Goal: Information Seeking & Learning: Learn about a topic

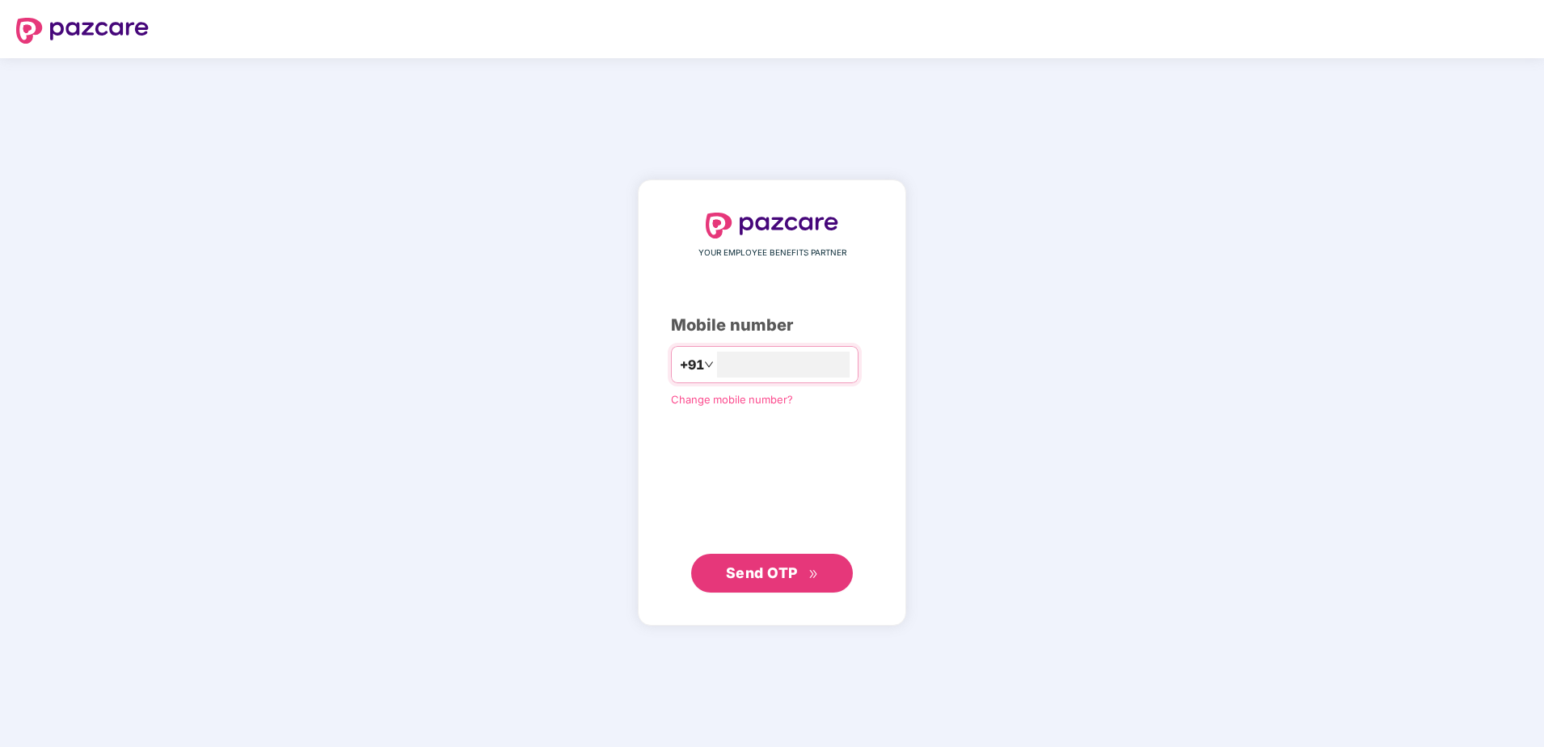
type input "*"
type input "**********"
click at [771, 576] on span "Send OTP" at bounding box center [762, 572] width 72 height 17
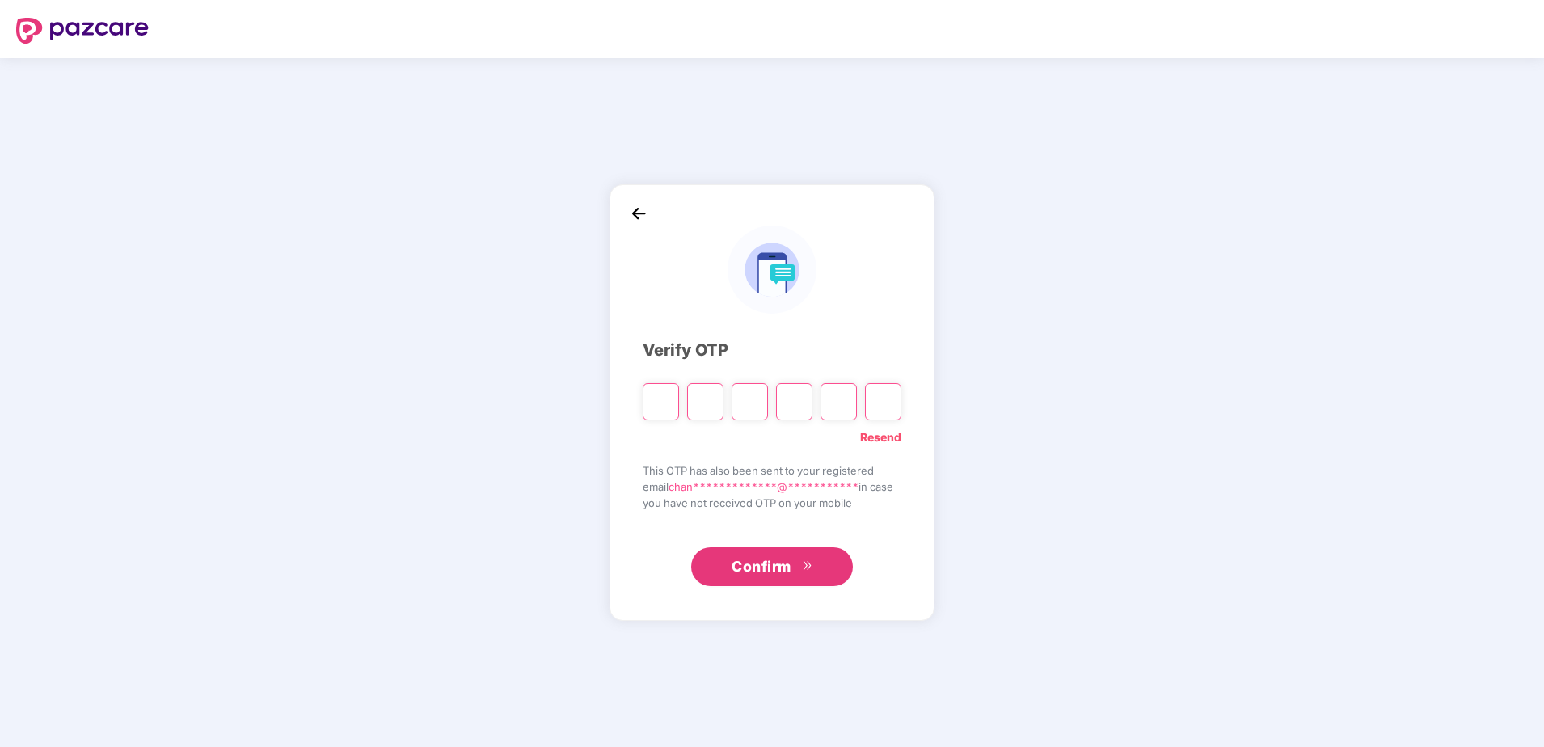
type input "*"
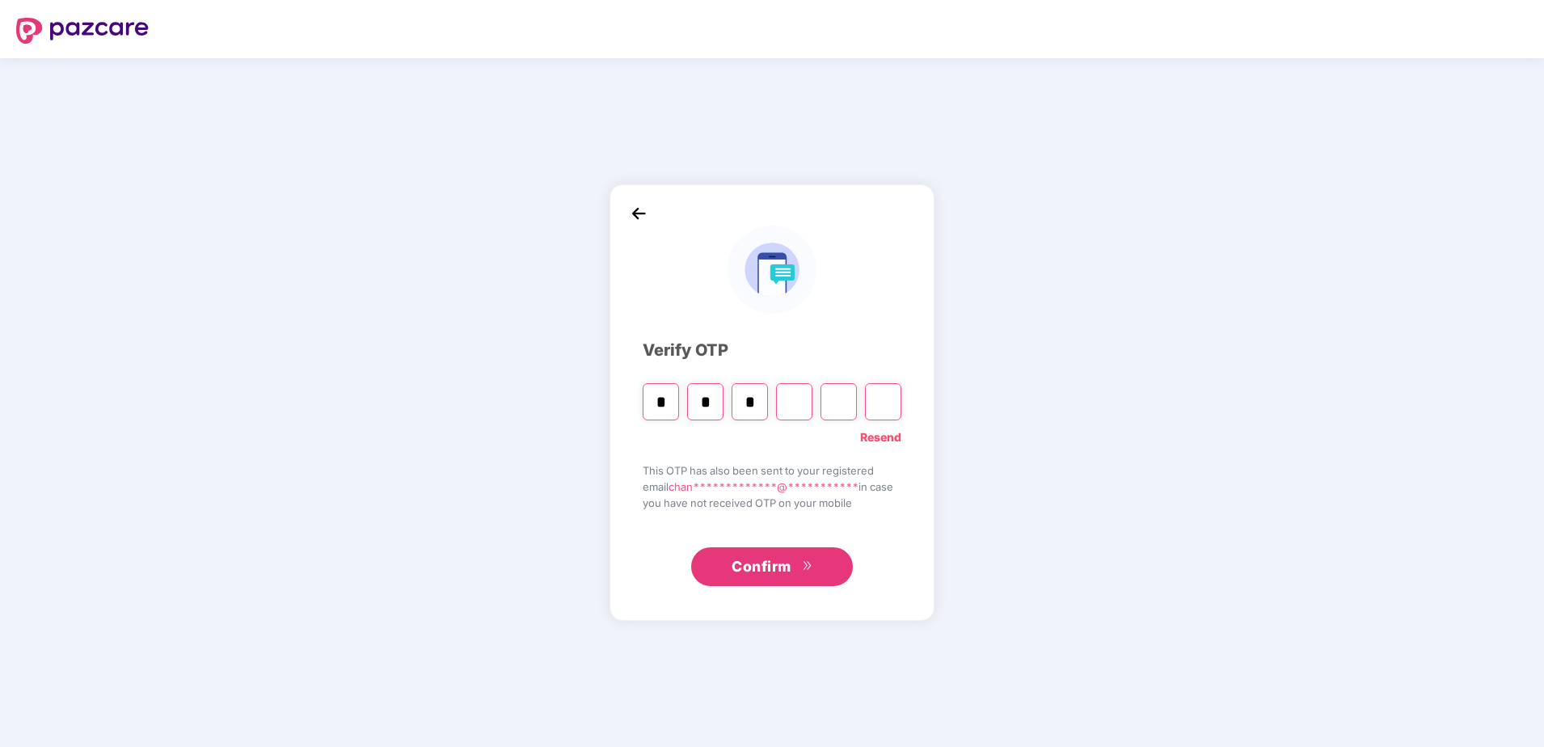
type input "*"
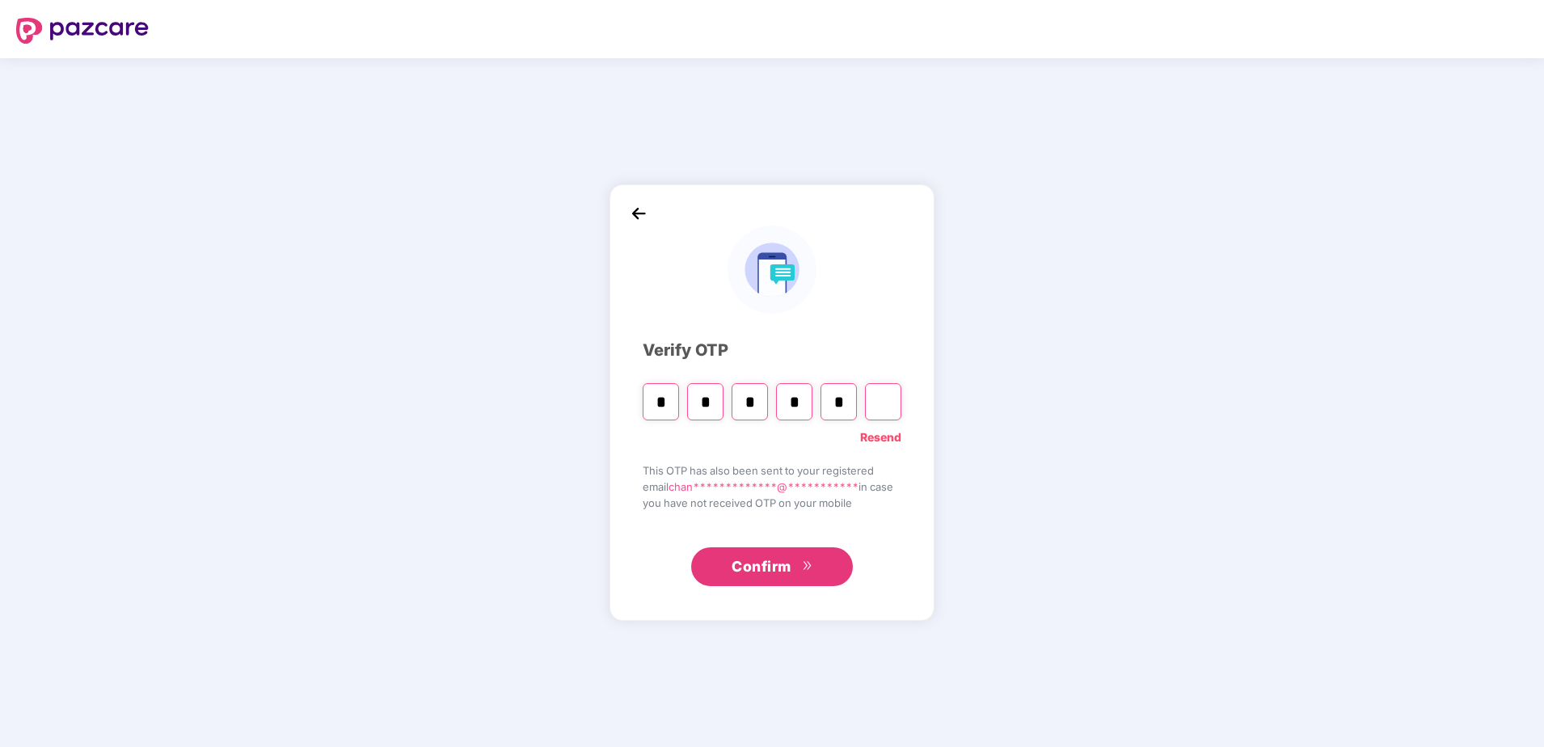
type input "*"
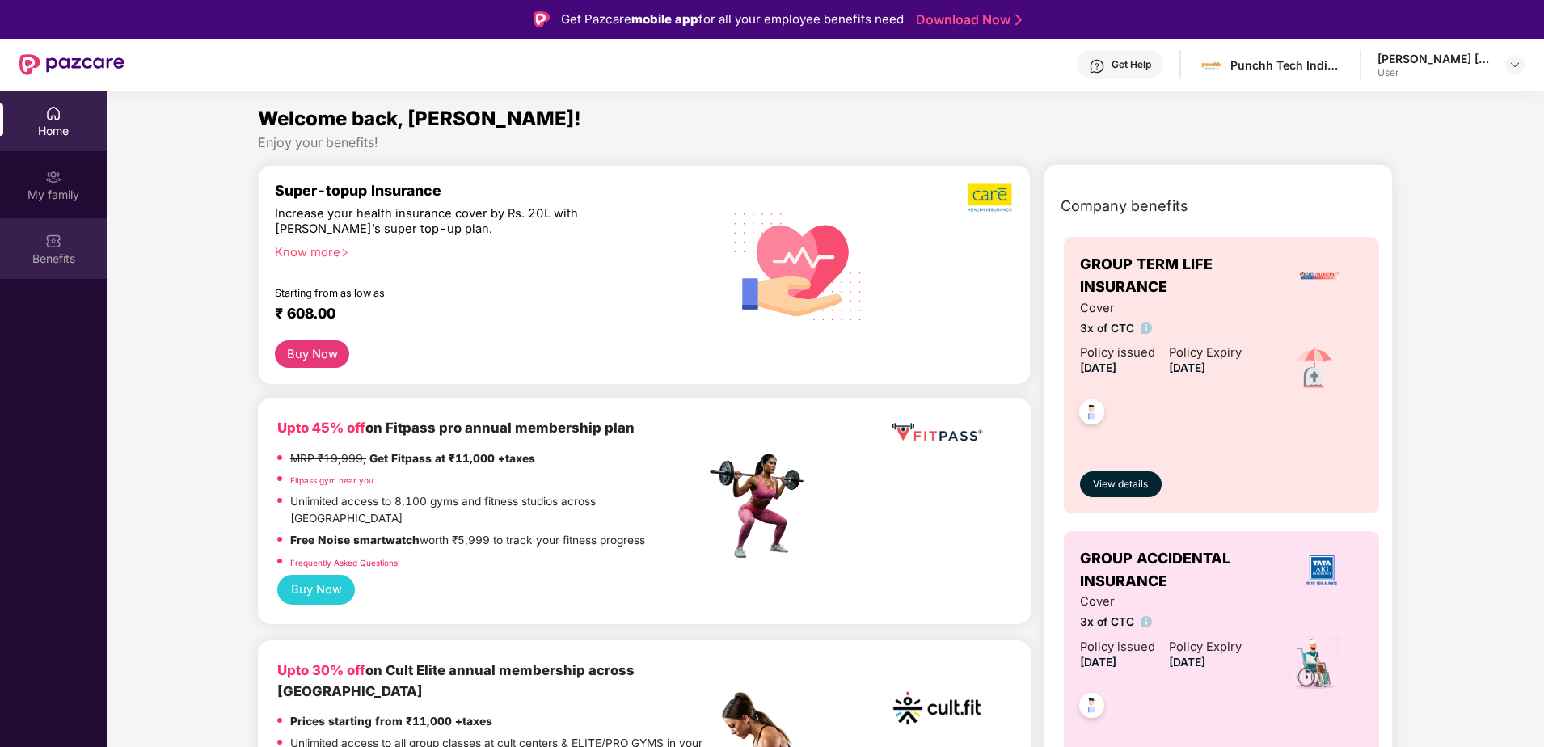
click at [61, 234] on img at bounding box center [53, 241] width 16 height 16
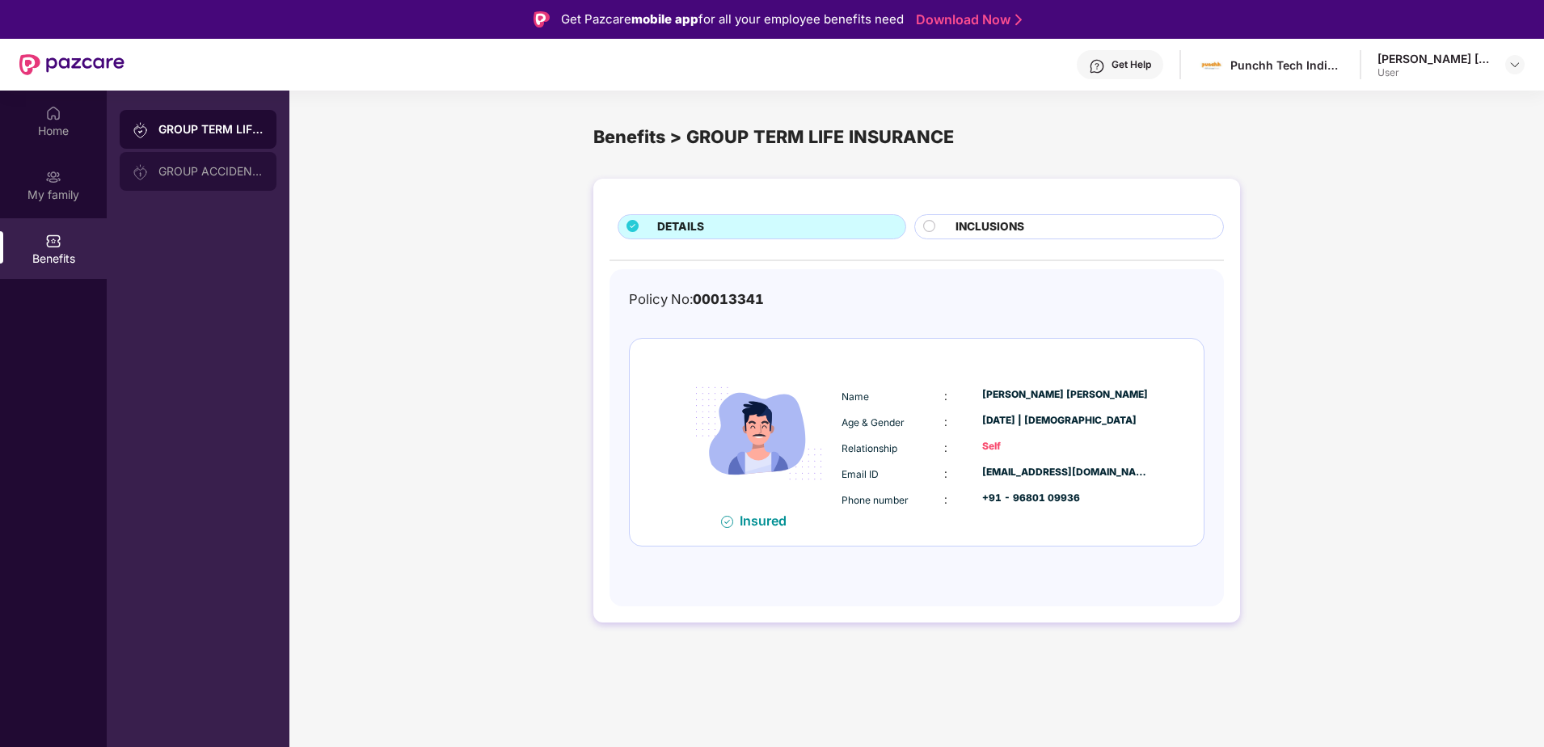
click at [197, 170] on div "GROUP ACCIDENTAL INSURANCE" at bounding box center [210, 171] width 105 height 13
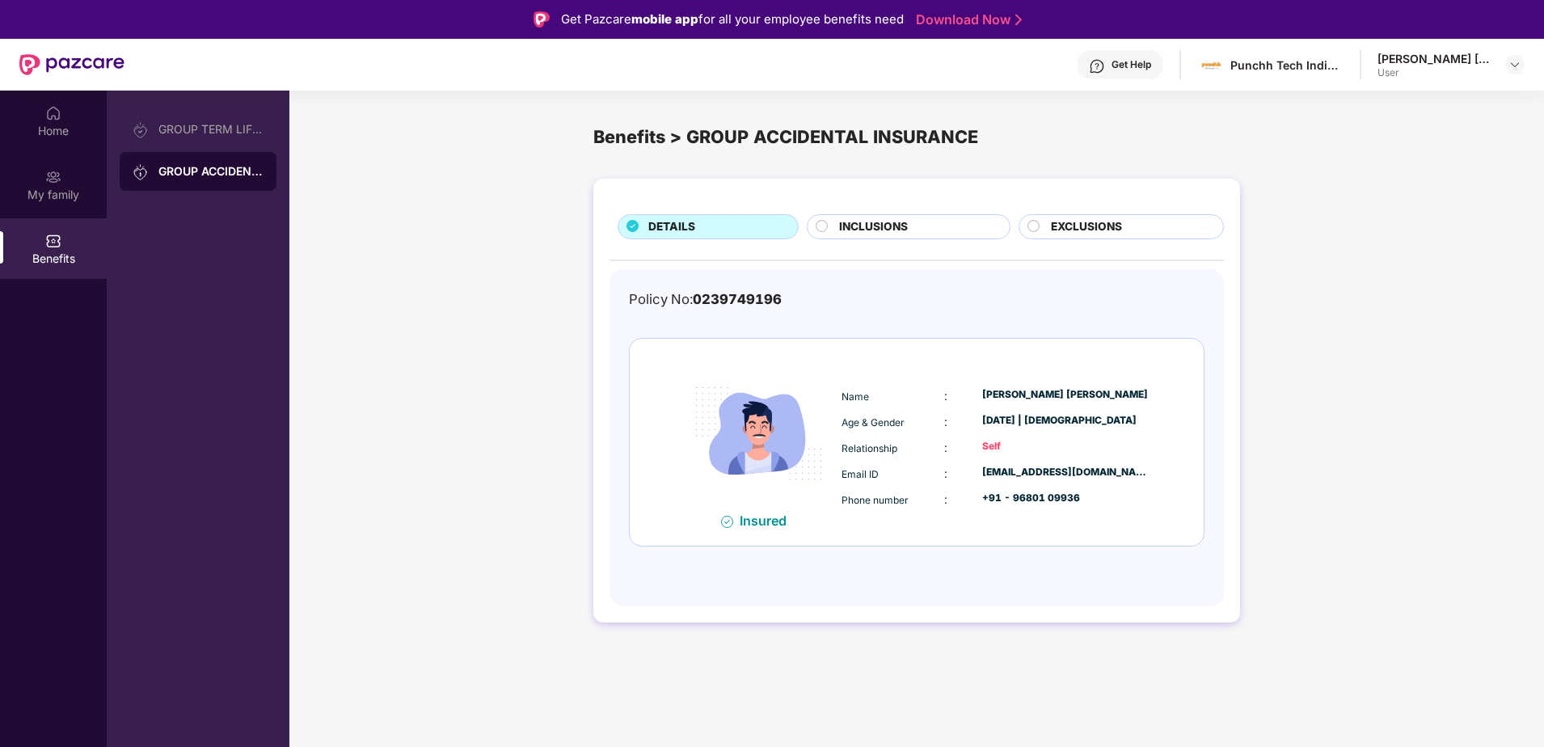
click at [827, 401] on img at bounding box center [758, 433] width 157 height 157
click at [851, 222] on span "INCLUSIONS" at bounding box center [873, 227] width 69 height 18
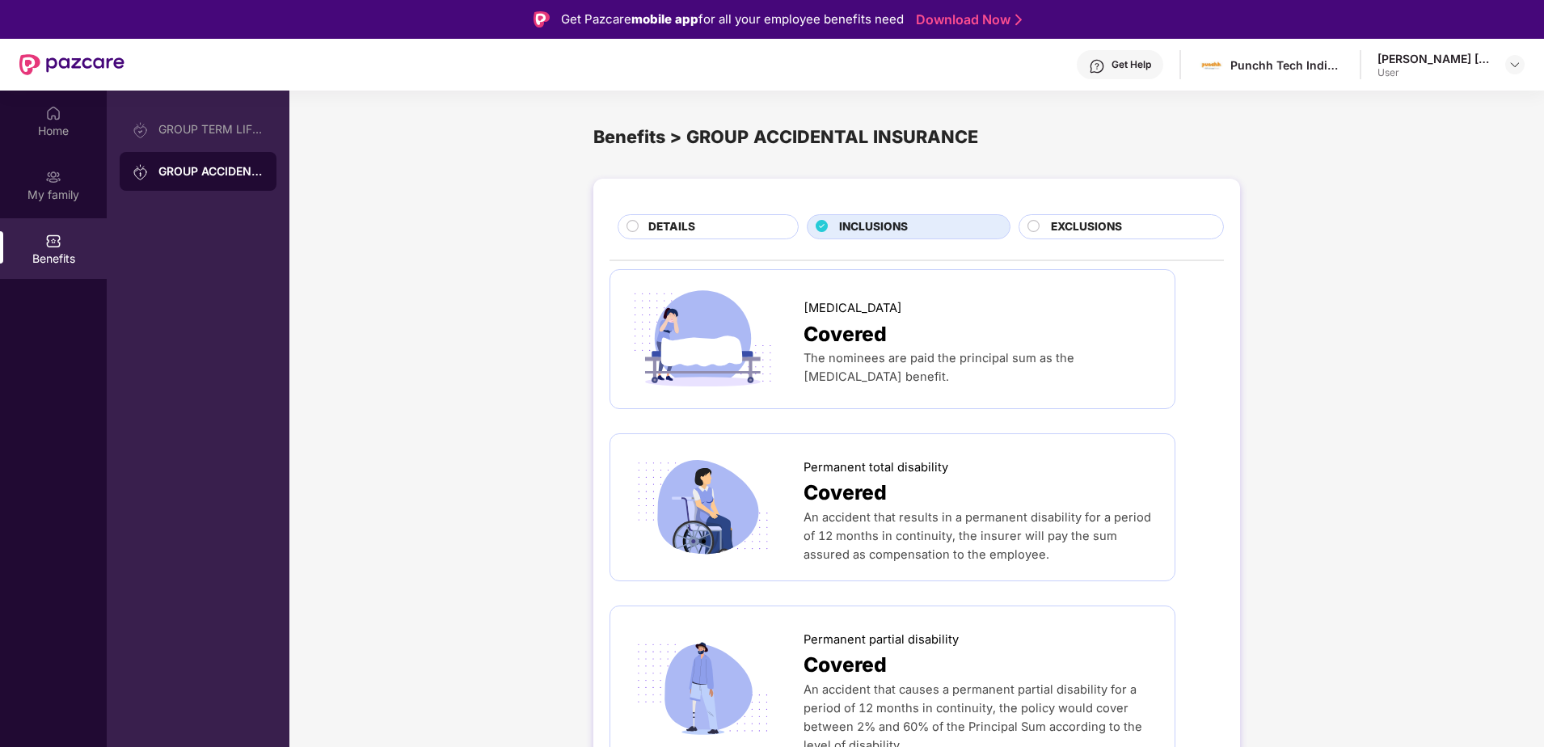
click at [1080, 221] on span "EXCLUSIONS" at bounding box center [1086, 227] width 71 height 18
